Goal: Transaction & Acquisition: Purchase product/service

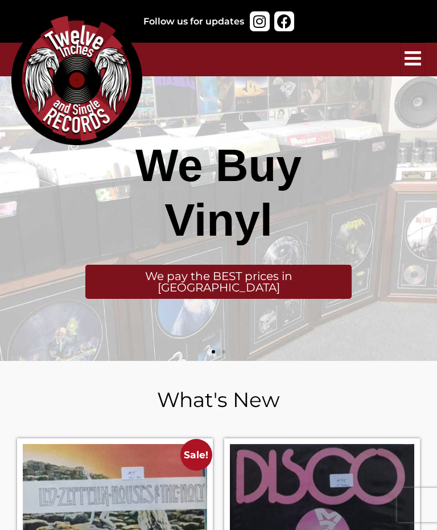
click at [409, 65] on icon "hamburger-icon" at bounding box center [413, 58] width 17 height 19
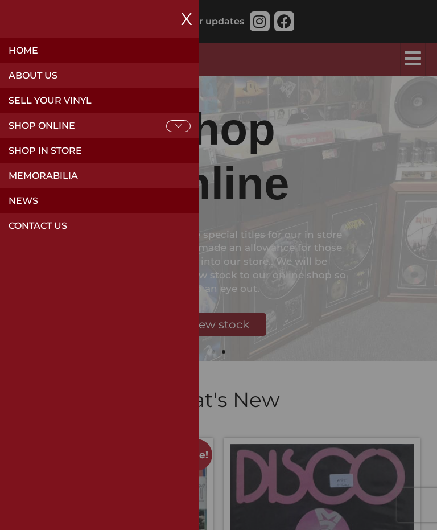
click at [177, 131] on icon at bounding box center [178, 126] width 24 height 12
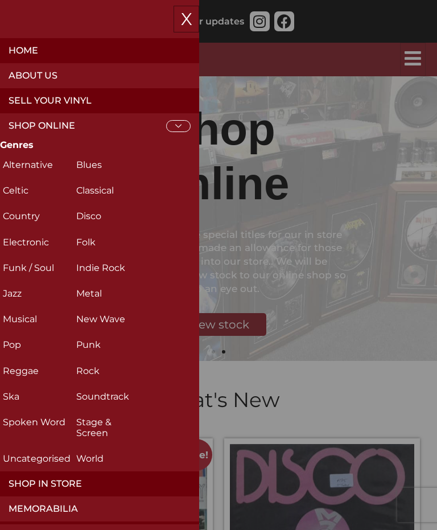
click at [8, 124] on link "Shop Online" at bounding box center [99, 125] width 199 height 25
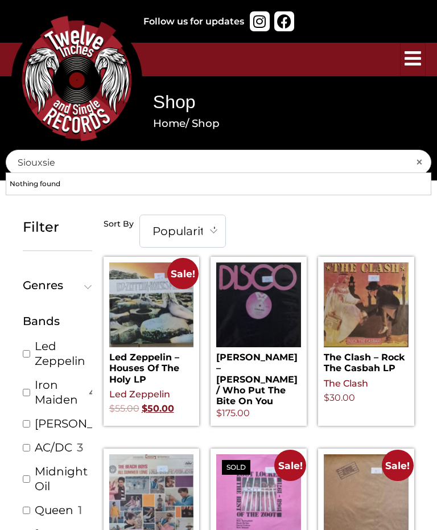
type input "Siouxsie"
click at [36, 160] on input "Siouxsie" at bounding box center [219, 162] width 426 height 25
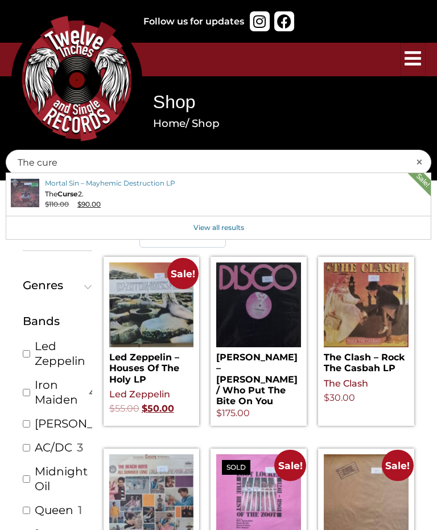
type input "The cure"
